Goal: Task Accomplishment & Management: Complete application form

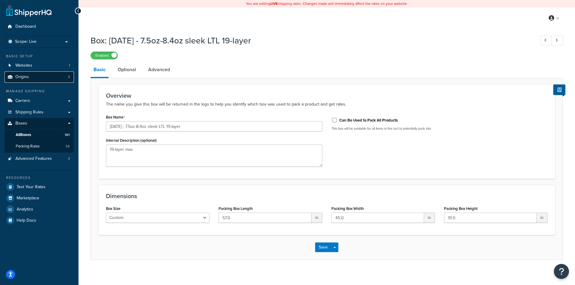
click at [33, 78] on link "Origins 3" at bounding box center [39, 76] width 69 height 11
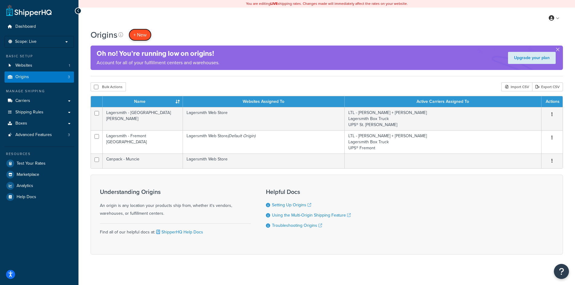
click at [137, 38] on link "+ New" at bounding box center [139, 35] width 23 height 12
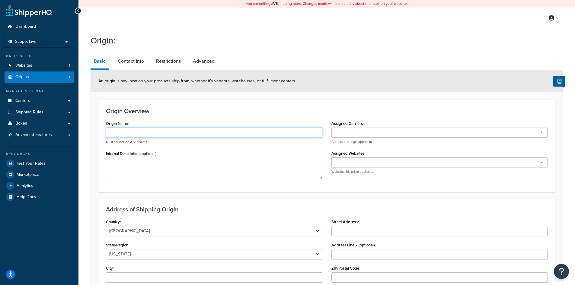
click at [216, 135] on input "Origin Name" at bounding box center [214, 133] width 216 height 10
click at [135, 132] on input "VulCan" at bounding box center [214, 133] width 216 height 10
type input "VulCan - [GEOGRAPHIC_DATA] [GEOGRAPHIC_DATA]"
click at [541, 133] on icon at bounding box center [541, 133] width 3 height 4
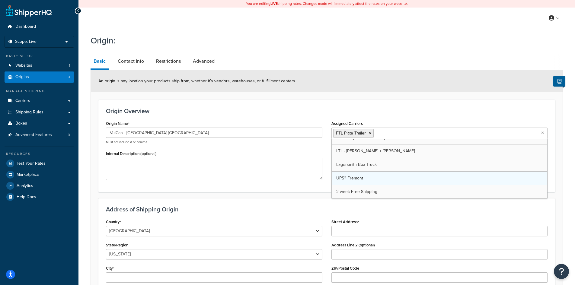
scroll to position [8, 0]
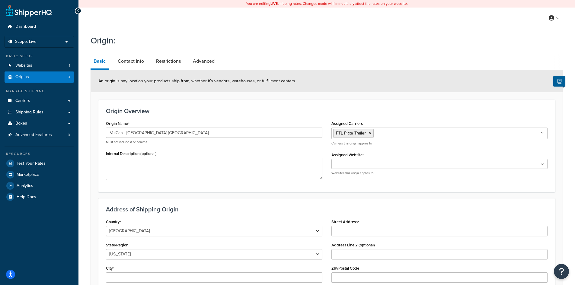
click at [444, 111] on h3 "Origin Overview" at bounding box center [326, 111] width 441 height 7
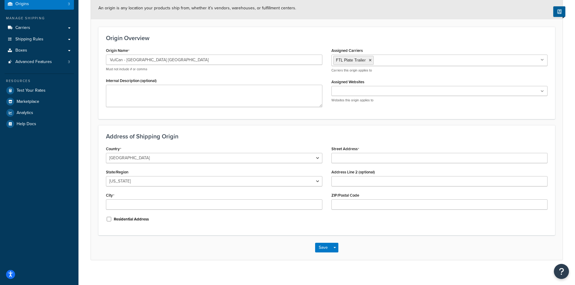
scroll to position [79, 0]
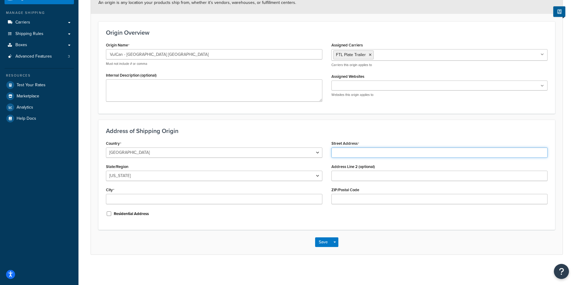
click at [350, 152] on input "Street Address" at bounding box center [439, 152] width 216 height 10
type input "[STREET_ADDRESS]"
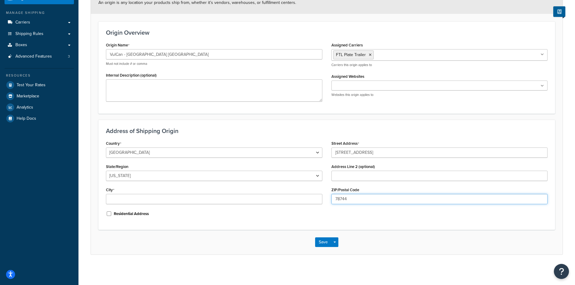
type input "78744"
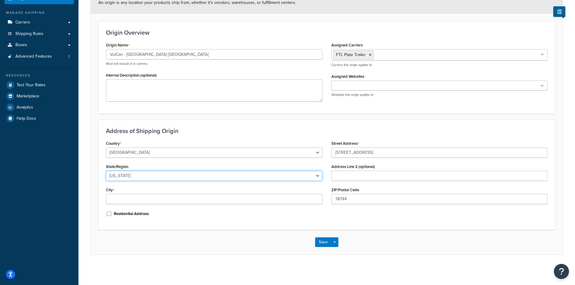
click at [217, 175] on select "Alabama Alaska American Samoa Arizona Arkansas Armed Forces Americas Armed Forc…" at bounding box center [214, 176] width 216 height 10
select select "43"
click at [106, 171] on select "Alabama Alaska American Samoa Arizona Arkansas Armed Forces Americas Armed Forc…" at bounding box center [214, 176] width 216 height 10
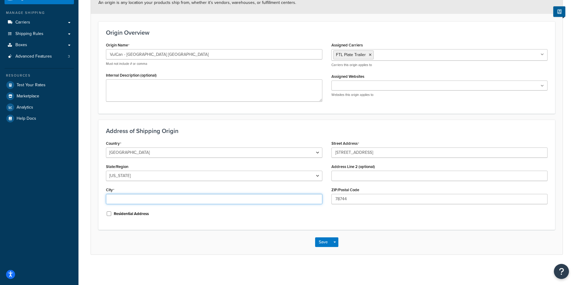
click at [223, 201] on input "City" at bounding box center [214, 199] width 216 height 10
type input "Austin"
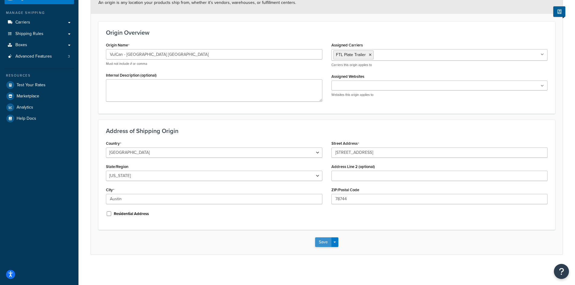
click at [322, 243] on button "Save" at bounding box center [323, 242] width 16 height 10
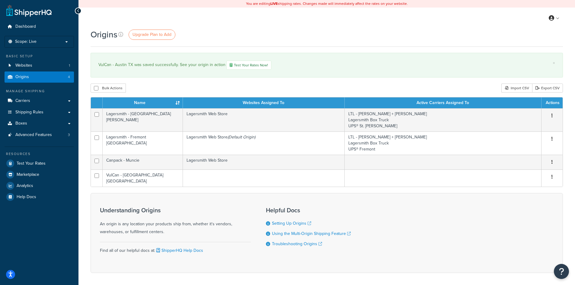
click at [502, 36] on div "Origins Upgrade Plan to Add" at bounding box center [326, 35] width 472 height 12
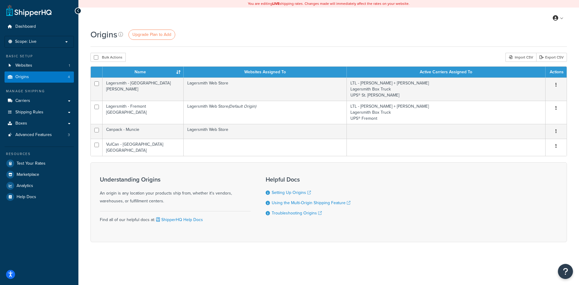
click at [440, 30] on div "Origins Upgrade Plan to Add" at bounding box center [328, 35] width 477 height 12
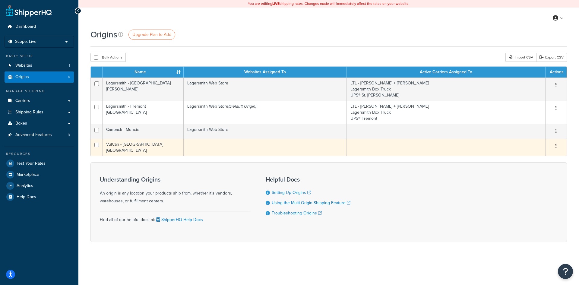
click at [161, 149] on td "VulCan - [GEOGRAPHIC_DATA] [GEOGRAPHIC_DATA]" at bounding box center [143, 147] width 81 height 17
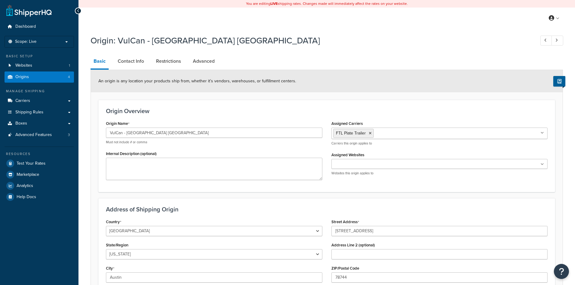
select select "43"
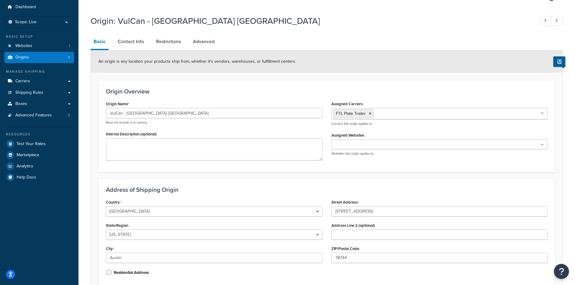
scroll to position [30, 0]
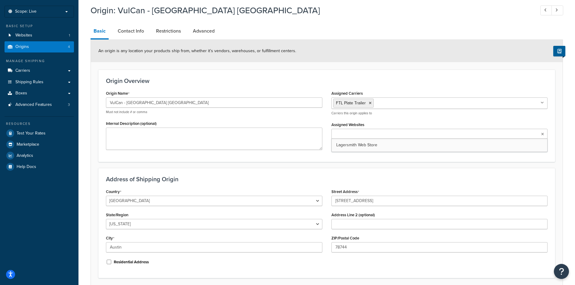
click at [406, 135] on ul at bounding box center [439, 134] width 216 height 10
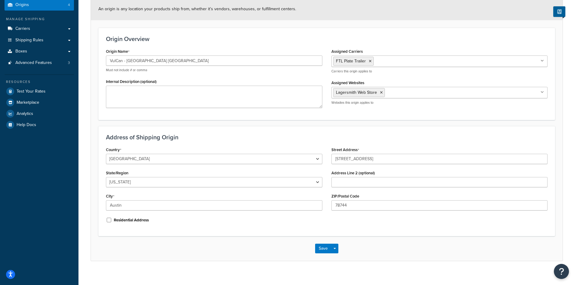
scroll to position [79, 0]
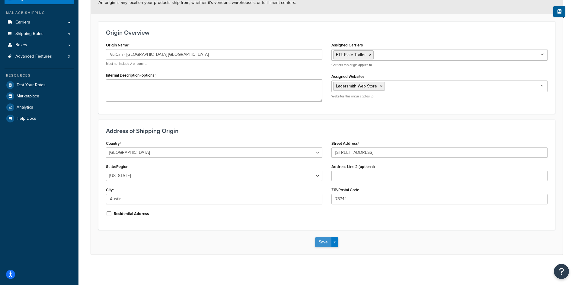
click at [320, 243] on button "Save" at bounding box center [323, 242] width 16 height 10
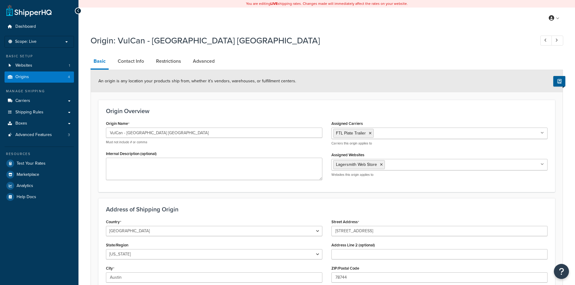
select select "43"
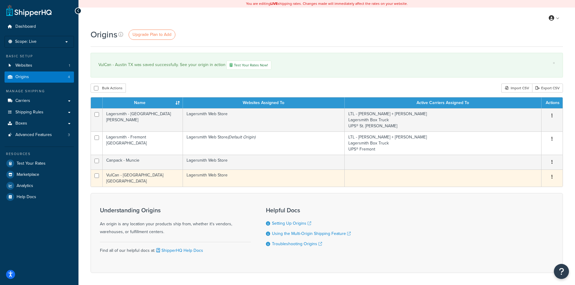
click at [454, 179] on td at bounding box center [442, 177] width 197 height 17
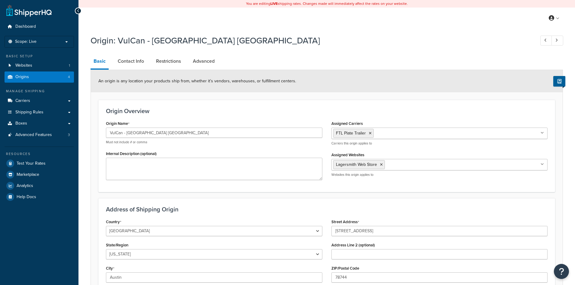
select select "43"
click at [201, 59] on link "Advanced" at bounding box center [204, 61] width 28 height 14
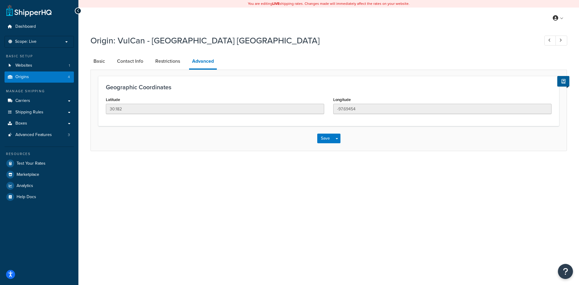
click at [185, 58] on li "Restrictions" at bounding box center [170, 61] width 37 height 14
click at [163, 62] on link "Restrictions" at bounding box center [167, 61] width 31 height 14
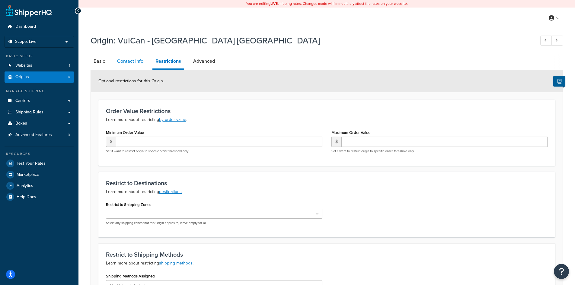
click at [133, 61] on link "Contact Info" at bounding box center [130, 61] width 32 height 14
select select "order_placed"
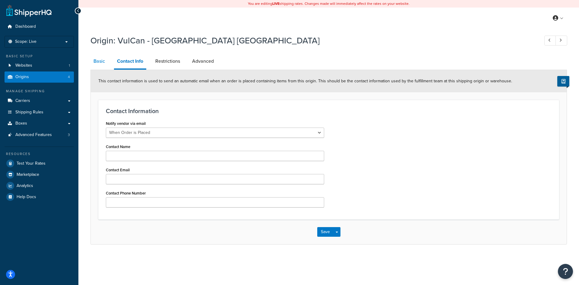
click at [100, 61] on link "Basic" at bounding box center [98, 61] width 17 height 14
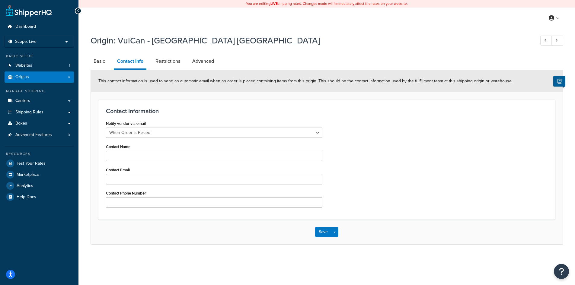
select select "43"
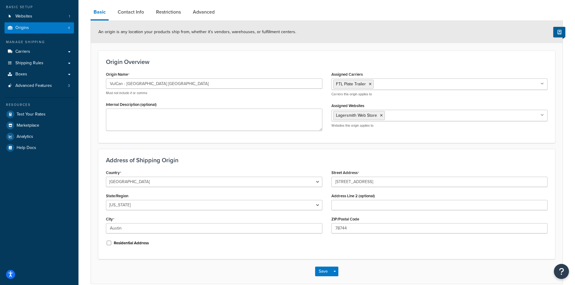
scroll to position [60, 0]
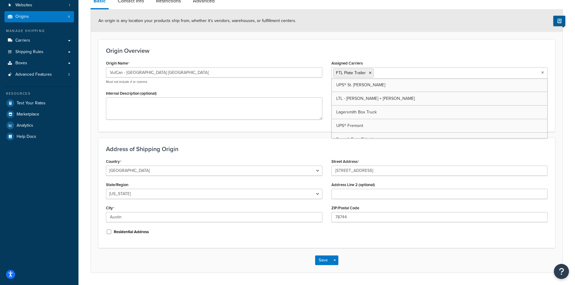
click at [543, 72] on ul "FTL Plate Trailer" at bounding box center [439, 72] width 216 height 11
click at [563, 118] on div "Origin: VulCan - Austin TX Basic Contact Info Restrictions Advanced An origin i…" at bounding box center [326, 129] width 496 height 317
click at [321, 260] on button "Save" at bounding box center [323, 260] width 16 height 10
